Goal: Communication & Community: Ask a question

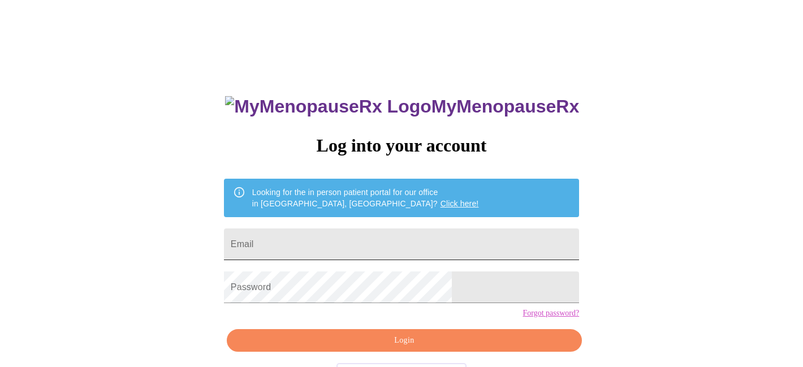
click at [347, 240] on input "Email" at bounding box center [401, 244] width 355 height 32
type input "stephanie.kehn@gmail.com"
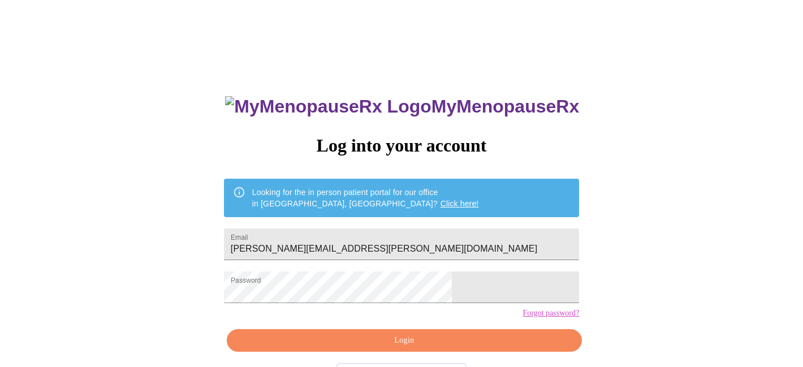
click at [585, 296] on div "MyMenopauseRx Log into your account Looking for the in person patient portal fo…" at bounding box center [402, 225] width 794 height 441
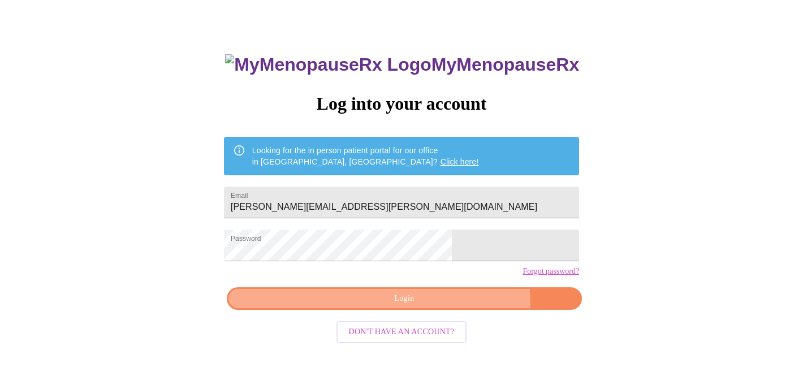
click at [442, 306] on span "Login" at bounding box center [404, 299] width 329 height 14
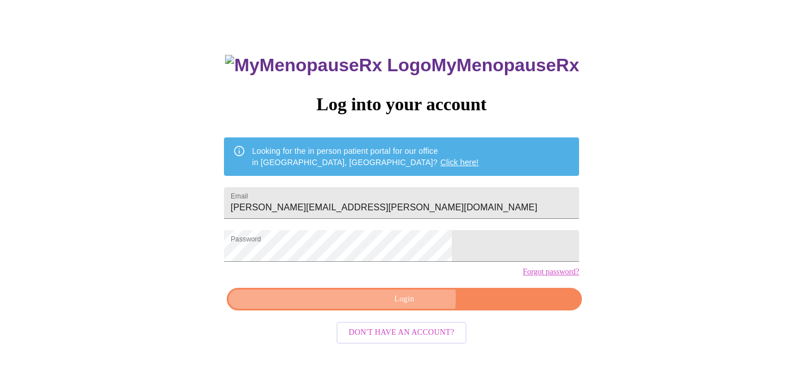
click at [396, 306] on span "Login" at bounding box center [404, 299] width 329 height 14
click at [425, 306] on span "Login" at bounding box center [404, 299] width 329 height 14
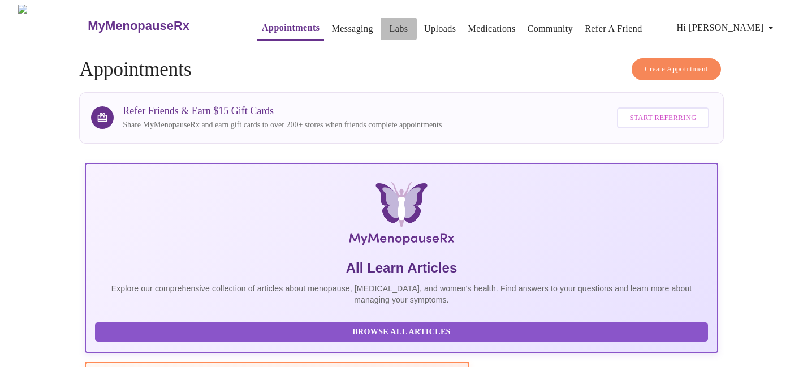
click at [389, 24] on link "Labs" at bounding box center [398, 29] width 19 height 16
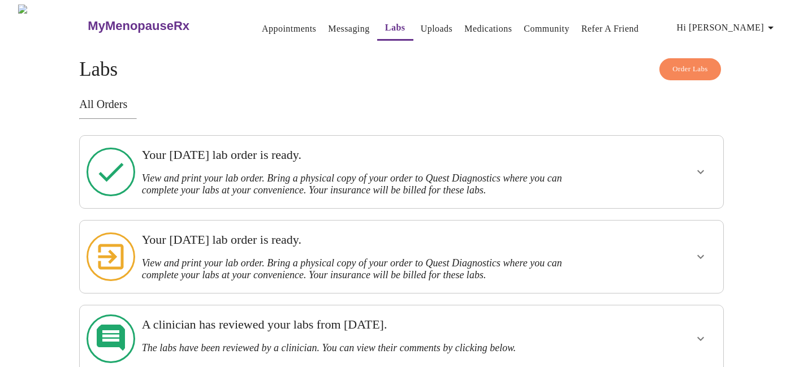
click at [328, 27] on link "Messaging" at bounding box center [348, 29] width 41 height 16
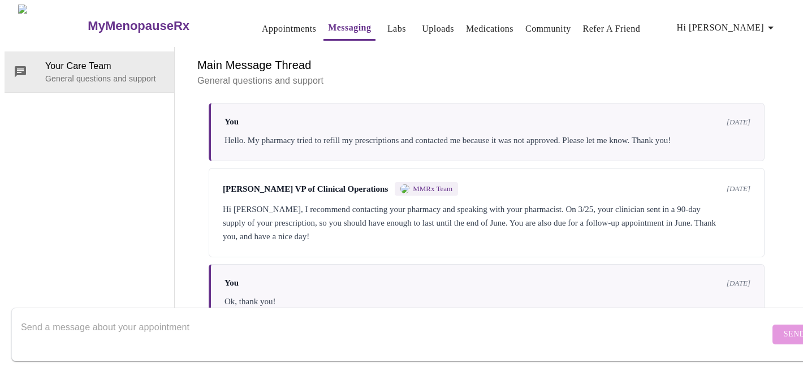
scroll to position [1990, 0]
click at [591, 318] on textarea "Send a message about your appointment" at bounding box center [395, 334] width 749 height 36
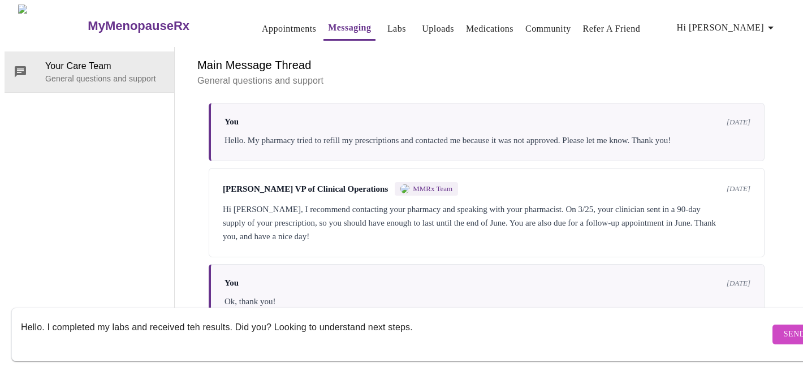
click at [196, 316] on textarea "Hello. I completed my labs and received teh results. Did you? Looking to unders…" at bounding box center [395, 334] width 749 height 36
click at [268, 316] on textarea "Hello. I completed my labs and received the results. Did you? Looking to unders…" at bounding box center [395, 334] width 749 height 36
type textarea "Hello. I completed my labs and received the results. Did you or do I need to up…"
click at [772, 325] on button "Send" at bounding box center [794, 335] width 44 height 20
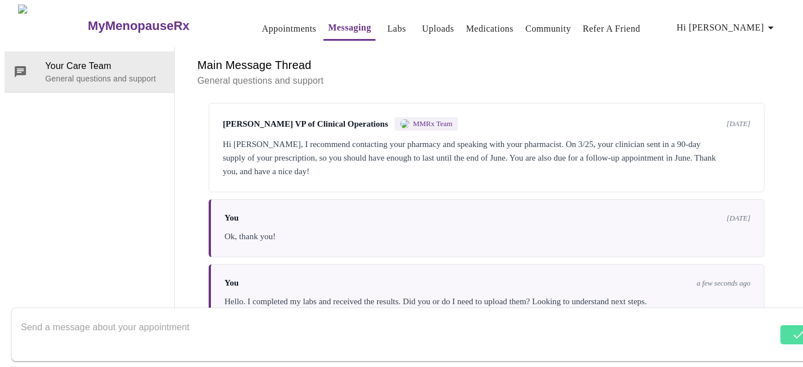
scroll to position [2058, 0]
